Goal: Task Accomplishment & Management: Use online tool/utility

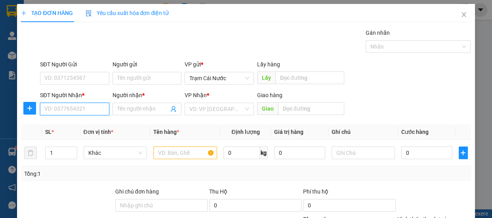
click at [60, 111] on input "SĐT Người Nhận *" at bounding box center [74, 109] width 69 height 13
type input "0943785187"
click at [118, 112] on input "Người nhận *" at bounding box center [143, 109] width 52 height 9
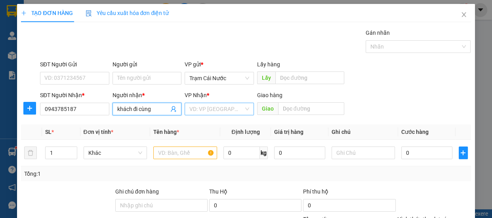
type input "khách đi cùng"
click at [222, 114] on input "search" at bounding box center [216, 109] width 54 height 12
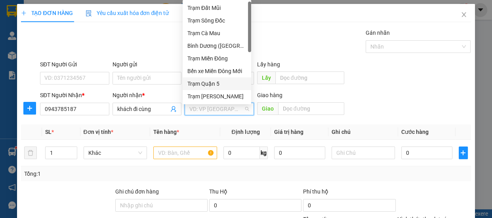
click at [220, 84] on div "Trạm Quận 5" at bounding box center [216, 84] width 59 height 9
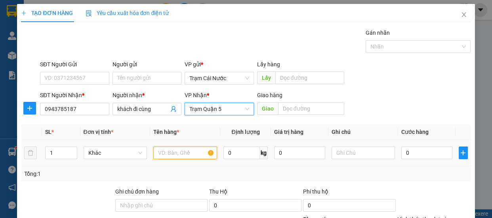
click at [175, 156] on input "text" at bounding box center [185, 153] width 64 height 13
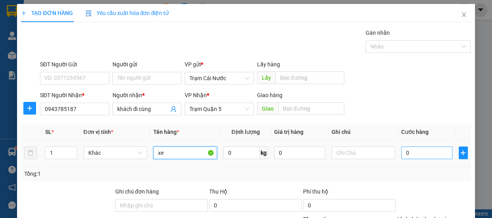
type input "xe"
click at [421, 157] on input "0" at bounding box center [426, 153] width 51 height 13
type input "5"
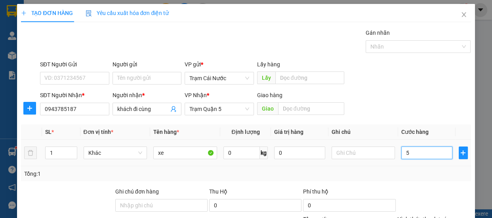
type input "50"
type input "500"
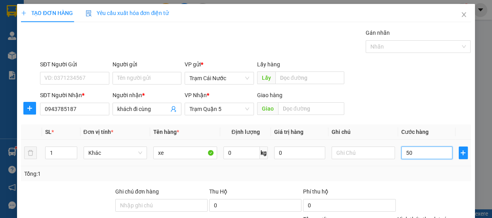
type input "500"
type input "500.000"
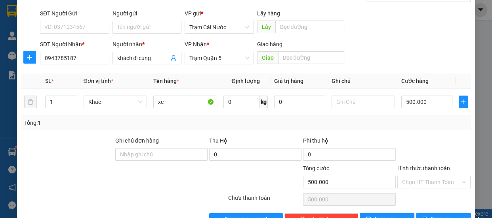
scroll to position [74, 0]
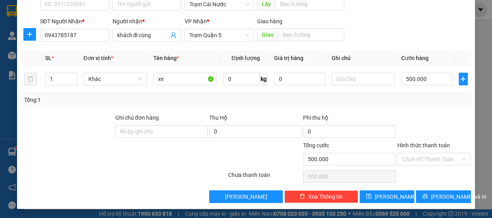
click at [432, 146] on label "Hình thức thanh toán" at bounding box center [423, 145] width 53 height 6
click at [432, 154] on input "Hình thức thanh toán" at bounding box center [431, 160] width 59 height 12
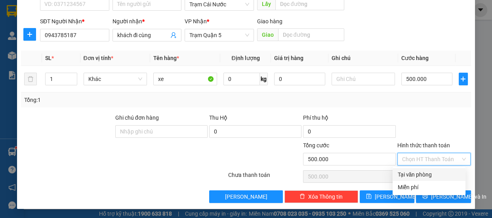
click at [427, 175] on div "Tại văn phòng" at bounding box center [428, 175] width 63 height 9
type input "0"
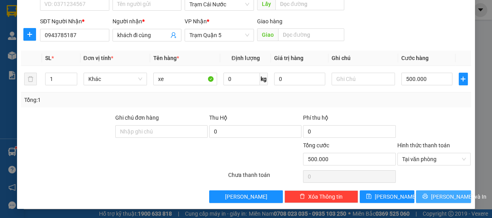
click at [439, 197] on span "[PERSON_NAME] và In" at bounding box center [458, 197] width 55 height 9
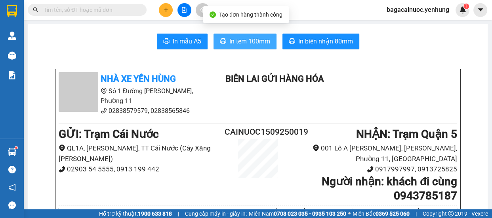
click at [241, 42] on span "In tem 100mm" at bounding box center [249, 41] width 41 height 10
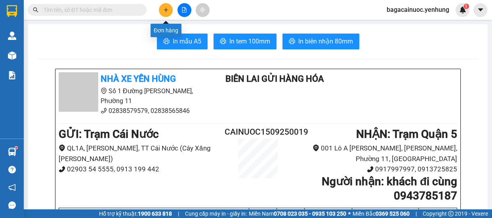
click at [168, 9] on icon "plus" at bounding box center [166, 10] width 6 height 6
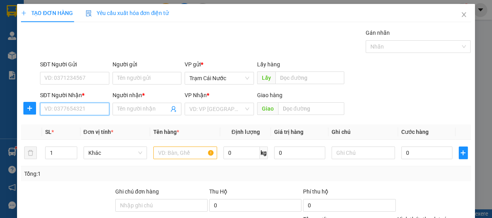
click at [94, 110] on input "SĐT Người Nhận *" at bounding box center [74, 109] width 69 height 13
type input "0902559363"
click at [117, 109] on input "Người nhận *" at bounding box center [143, 109] width 52 height 9
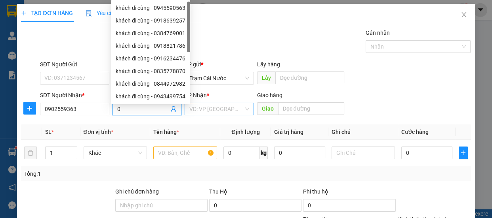
type input "0"
click at [214, 109] on input "search" at bounding box center [216, 109] width 54 height 12
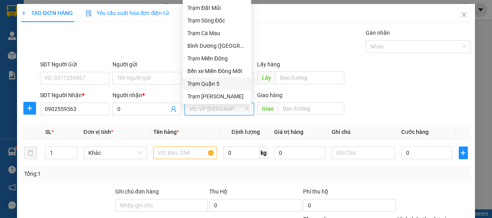
click at [222, 82] on div "Trạm Quận 5" at bounding box center [216, 84] width 59 height 9
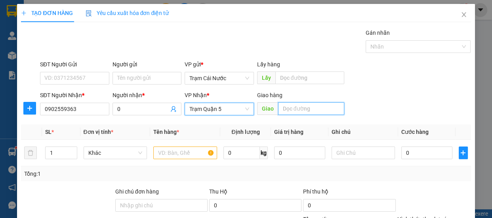
click at [293, 111] on input "text" at bounding box center [311, 109] width 66 height 13
type input "[PERSON_NAME]"
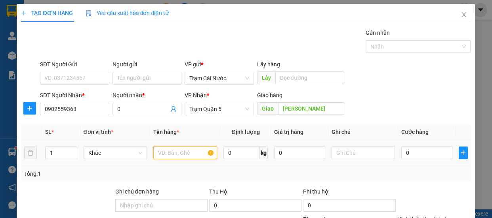
click at [186, 152] on input "text" at bounding box center [185, 153] width 64 height 13
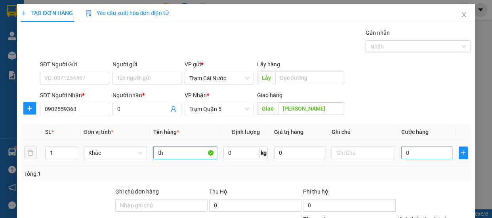
type input "th"
click at [411, 155] on input "0" at bounding box center [426, 153] width 51 height 13
type input "1"
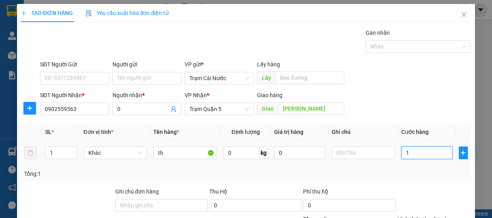
type input "10"
type input "100"
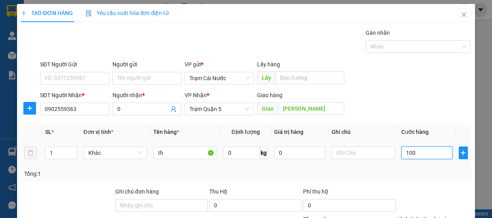
type input "100"
type input "100.000"
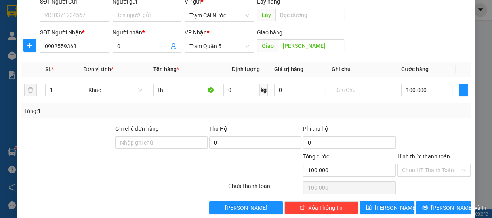
scroll to position [74, 0]
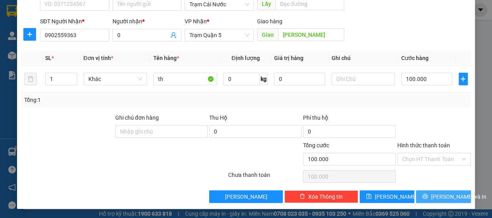
click at [439, 197] on span "[PERSON_NAME] và In" at bounding box center [458, 197] width 55 height 9
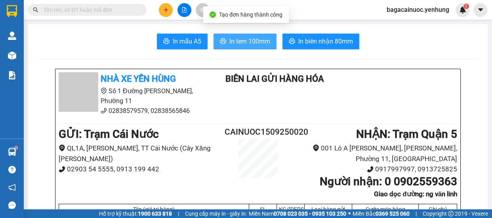
click at [253, 40] on span "In tem 100mm" at bounding box center [249, 41] width 41 height 10
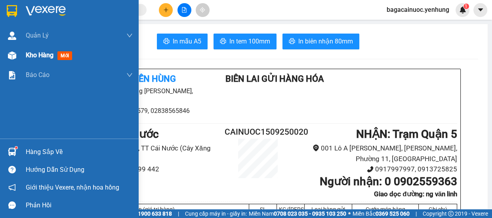
click at [43, 57] on span "Kho hàng" at bounding box center [40, 55] width 28 height 8
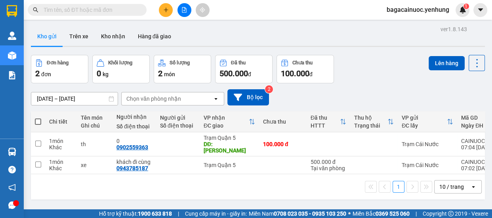
click at [39, 122] on span at bounding box center [38, 122] width 6 height 6
click at [38, 118] on input "checkbox" at bounding box center [38, 118] width 0 height 0
checkbox input "true"
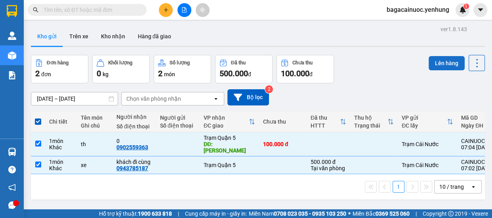
click at [437, 69] on button "Lên hàng" at bounding box center [446, 63] width 36 height 14
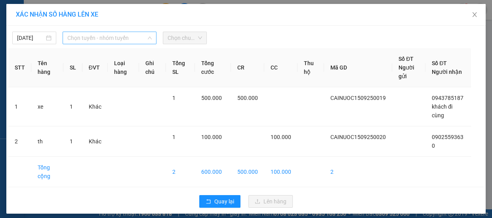
click at [111, 37] on span "Chọn tuyến - nhóm tuyến" at bounding box center [109, 38] width 84 height 12
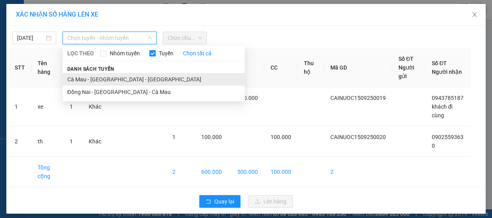
click at [103, 82] on li "Cà Mau - Sài Gòn - Đồng Nai" at bounding box center [154, 79] width 182 height 13
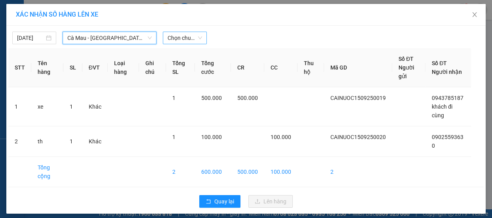
click at [191, 40] on span "Chọn chuyến" at bounding box center [184, 38] width 34 height 12
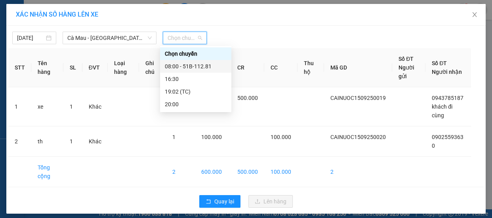
click at [200, 68] on div "08:00 - 51B-112.81" at bounding box center [196, 66] width 62 height 9
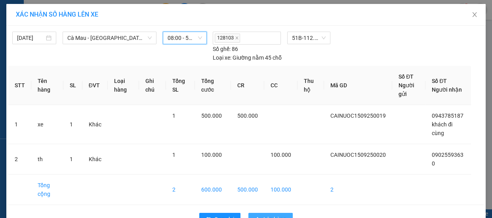
click at [259, 213] on button "Lên hàng" at bounding box center [270, 219] width 44 height 13
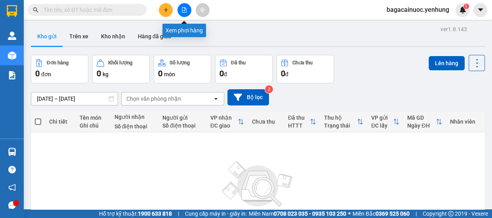
click at [185, 9] on icon "file-add" at bounding box center [184, 10] width 6 height 6
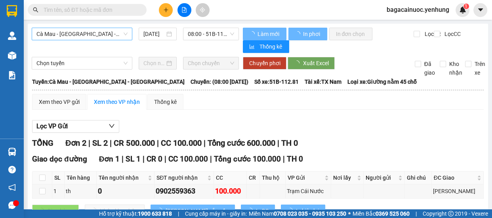
click at [119, 36] on span "Cà Mau - Sài Gòn - Đồng Nai" at bounding box center [81, 34] width 91 height 12
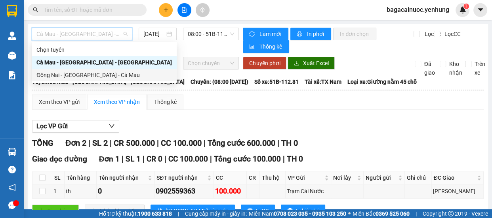
click at [72, 76] on div "Đồng Nai - Sài Gòn - Cà Mau" at bounding box center [103, 75] width 135 height 9
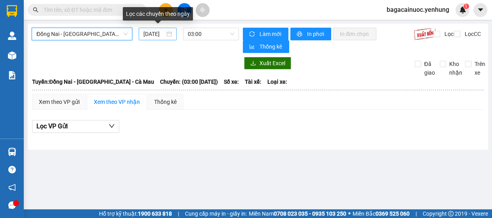
click at [149, 31] on input "[DATE]" at bounding box center [153, 34] width 21 height 9
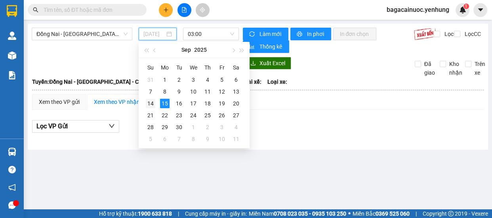
click at [151, 104] on div "14" at bounding box center [150, 103] width 9 height 9
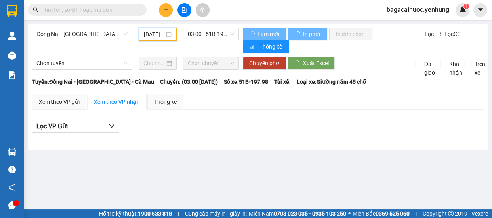
type input "14/09/2025"
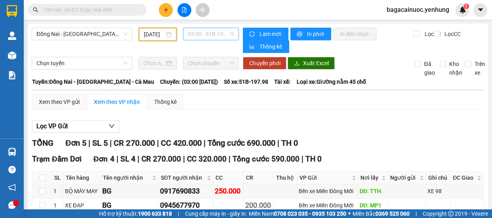
click at [210, 36] on span "03:00 - 51B-197.98" at bounding box center [211, 34] width 46 height 12
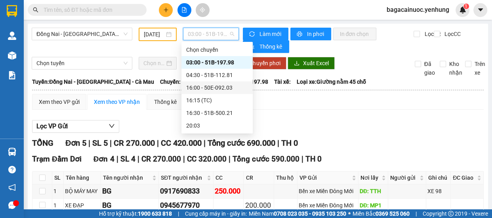
click at [224, 91] on div "16:00 - 50E-092.03" at bounding box center [217, 88] width 62 height 9
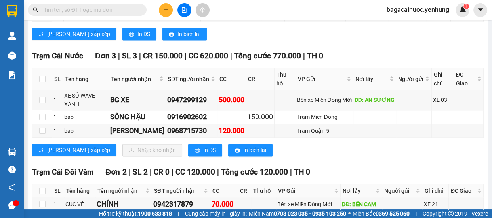
scroll to position [1030, 0]
